Goal: Obtain resource: Obtain resource

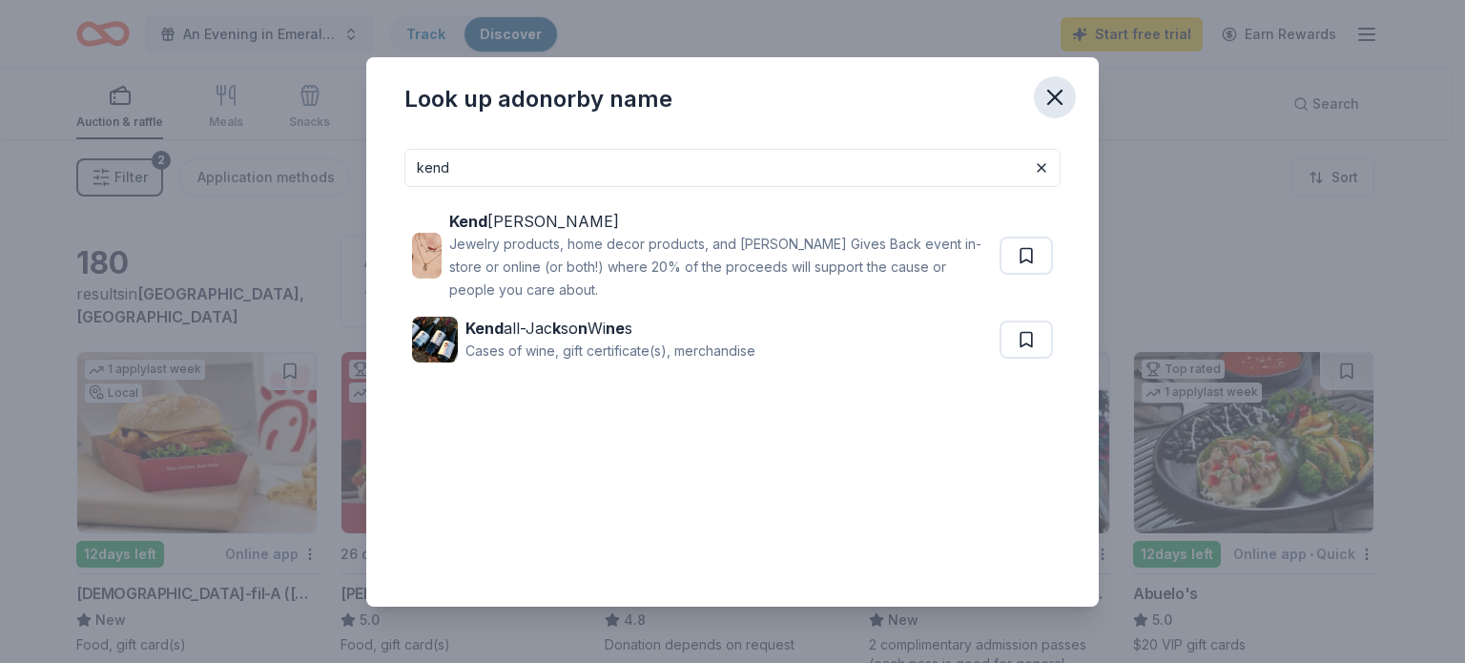
click at [1050, 95] on icon "button" at bounding box center [1054, 97] width 27 height 27
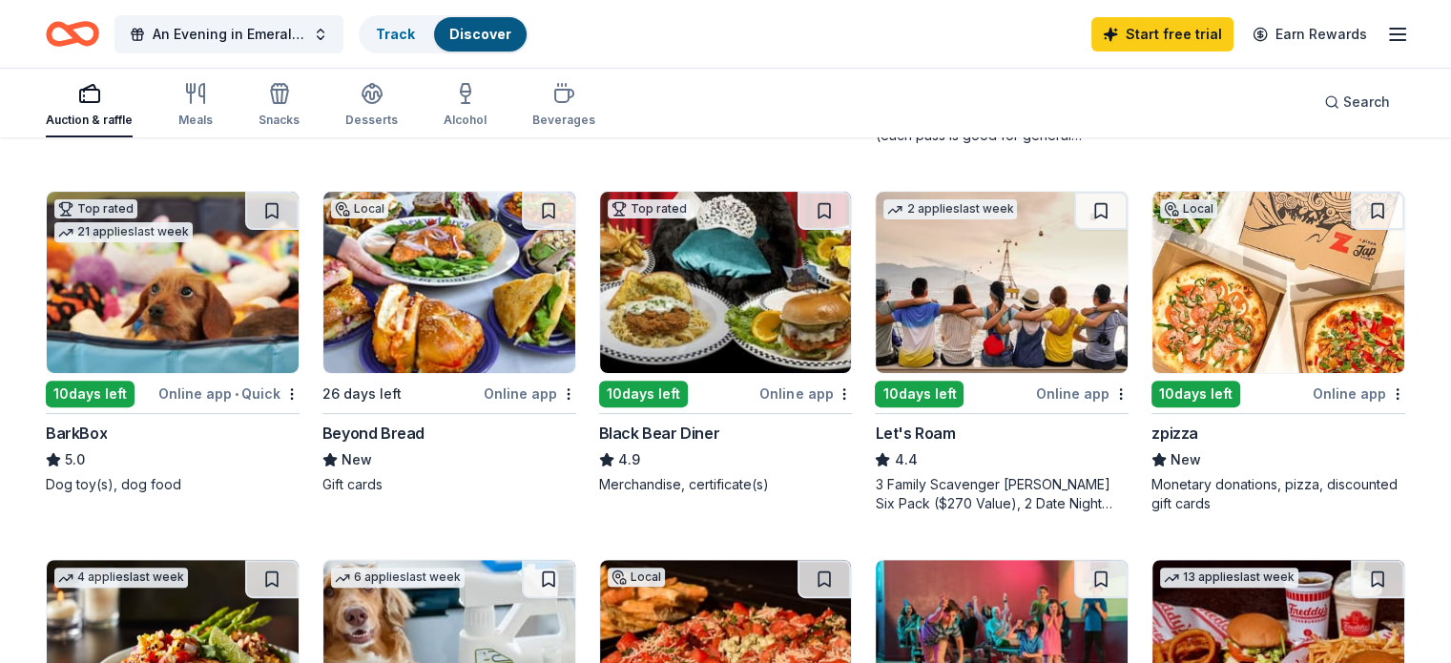
scroll to position [530, 0]
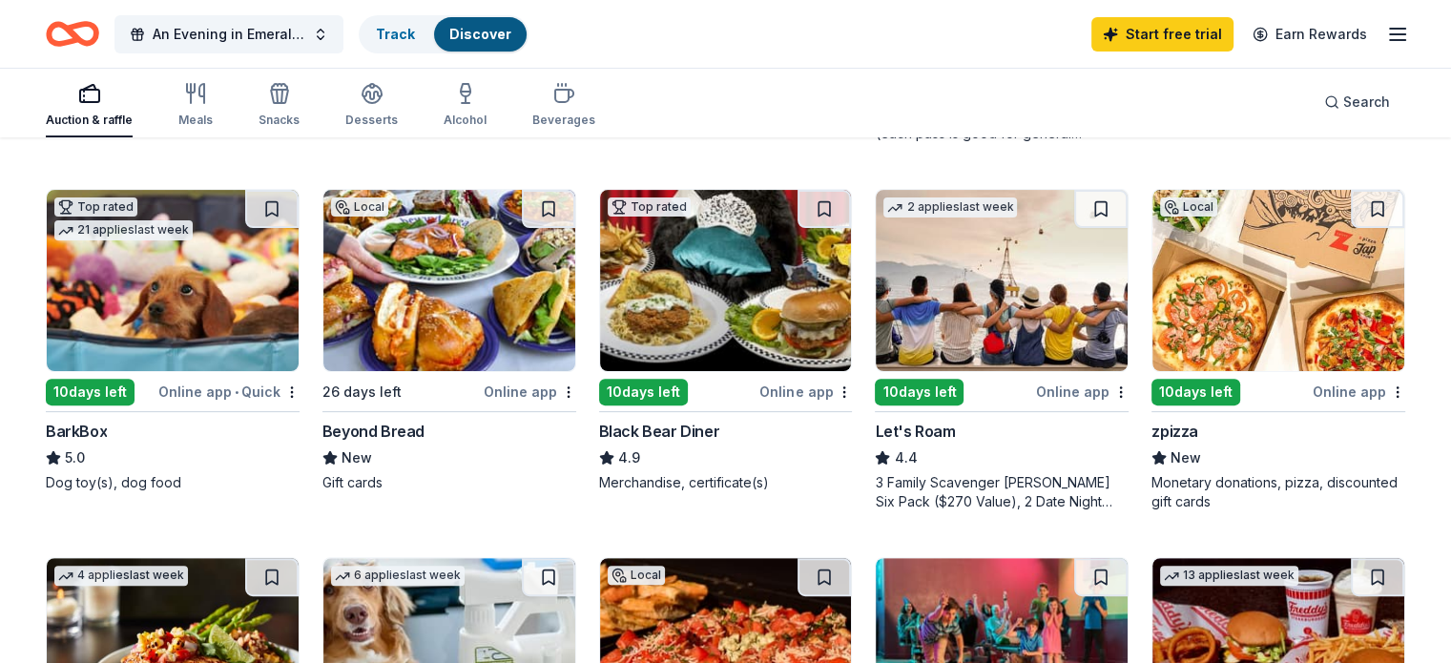
click at [961, 277] on img at bounding box center [1001, 280] width 252 height 181
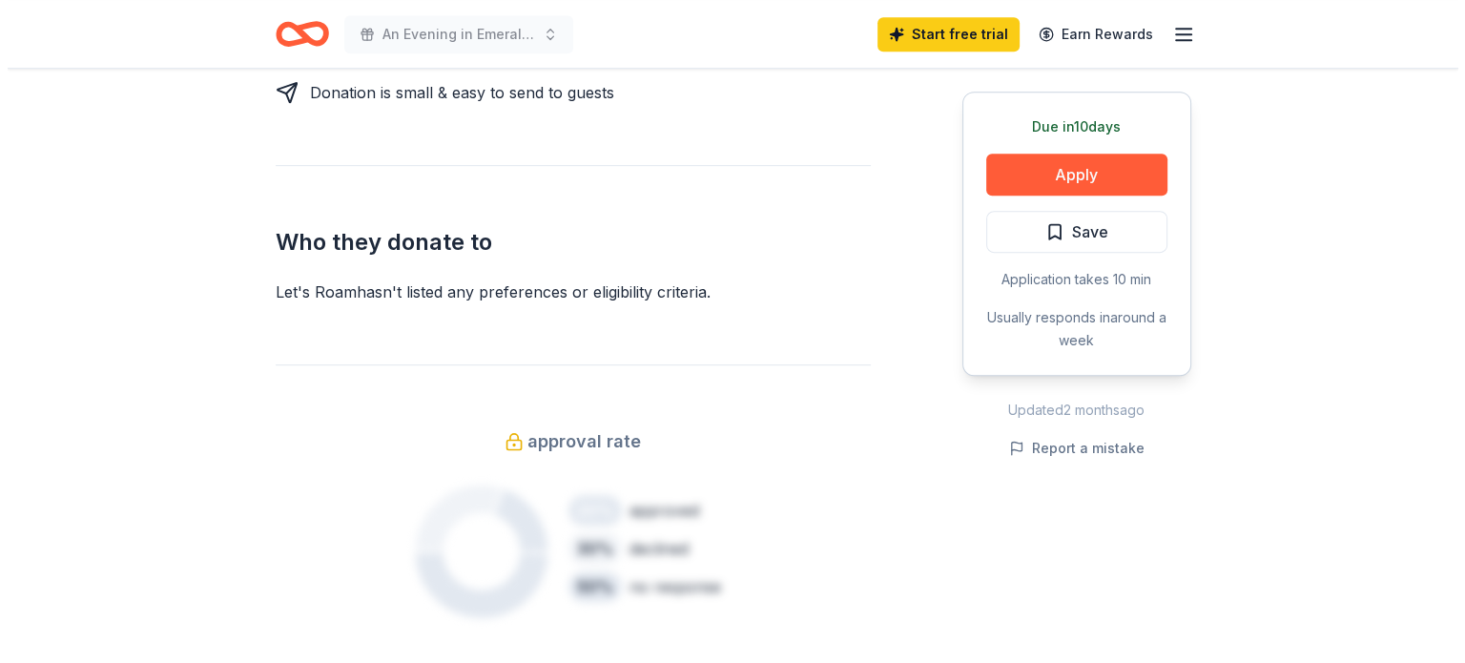
scroll to position [1011, 0]
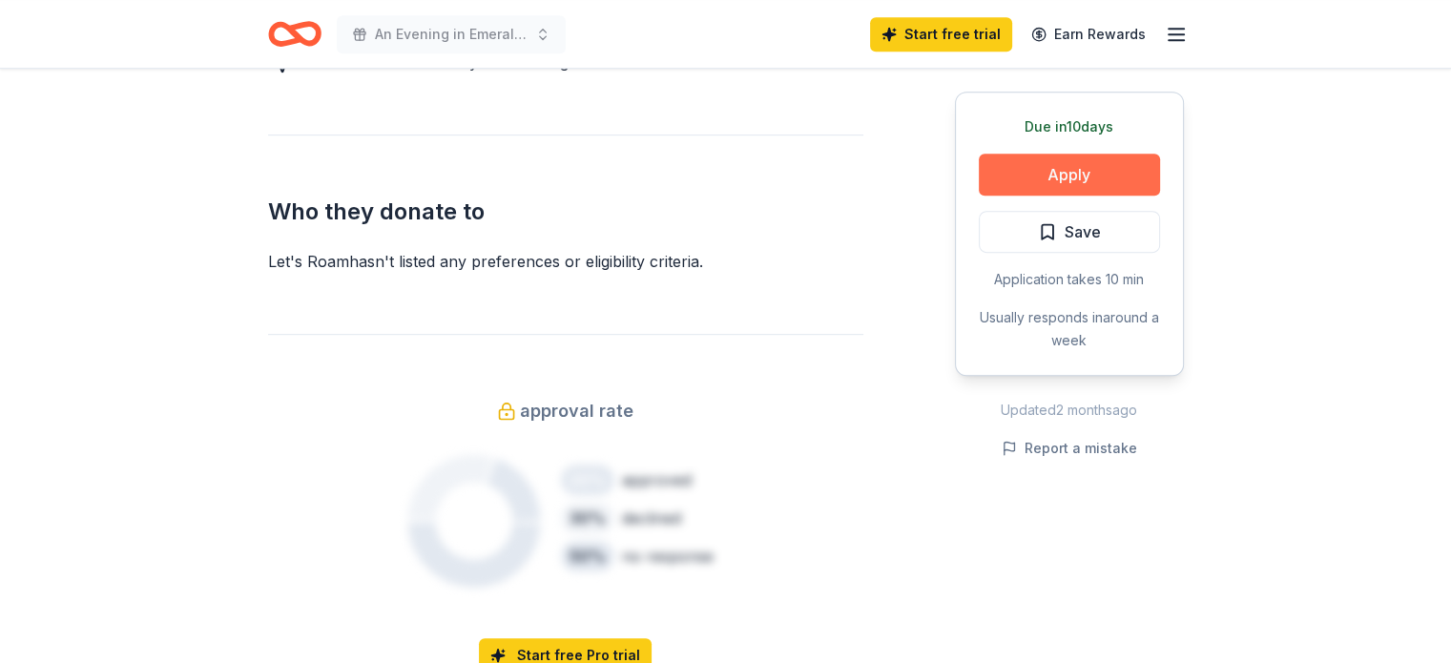
click at [1105, 180] on button "Apply" at bounding box center [1068, 175] width 181 height 42
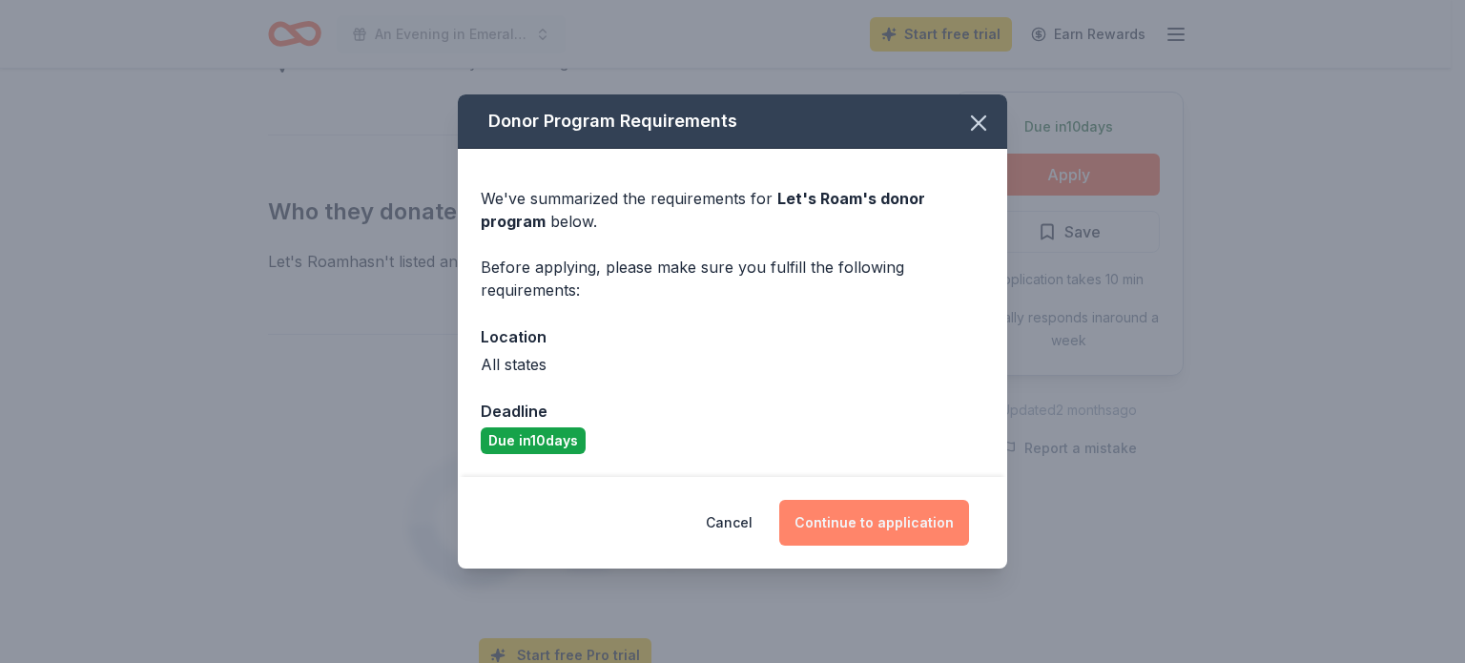
click at [869, 505] on button "Continue to application" at bounding box center [874, 523] width 190 height 46
